Goal: Information Seeking & Learning: Learn about a topic

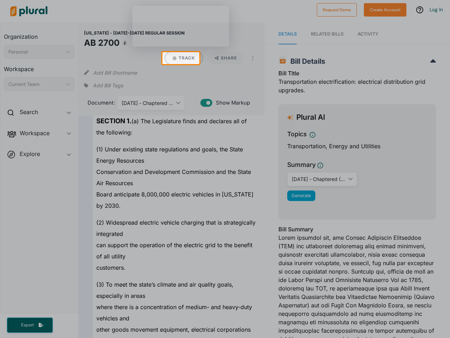
click at [181, 58] on button "Track" at bounding box center [184, 58] width 37 height 12
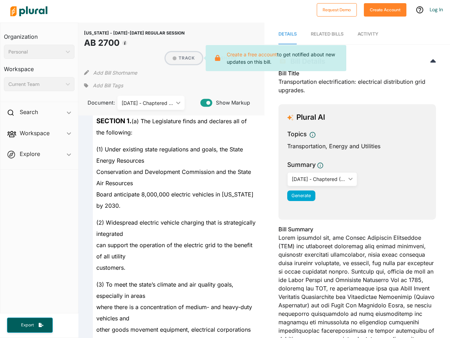
click at [181, 58] on button "Track" at bounding box center [184, 58] width 37 height 12
click at [81, 58] on div "[US_STATE] - [DATE]-[DATE] REGULAR SESSION AB 2700 Track Create a free account …" at bounding box center [171, 69] width 186 height 93
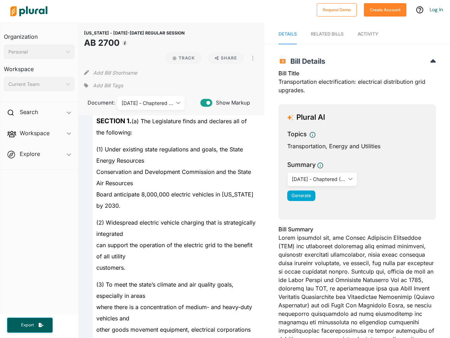
click at [325, 58] on h2 "Bill Details" at bounding box center [358, 61] width 158 height 8
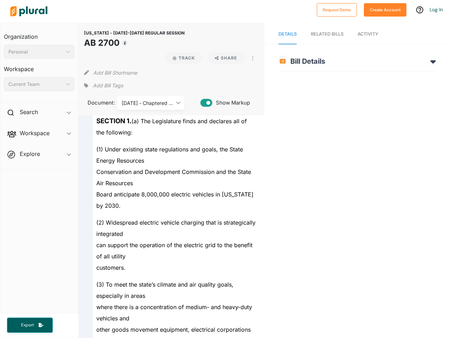
click at [225, 201] on div "Board anticipate 8,000,000 electric vehicles in [US_STATE] by 2030." at bounding box center [174, 200] width 163 height 23
click at [180, 26] on div "[US_STATE] - [DATE]-[DATE] REGULAR SESSION AB 2700 Track Share View PDF View So…" at bounding box center [171, 69] width 186 height 93
click at [218, 14] on div at bounding box center [160, 11] width 306 height 25
